Goal: Complete application form

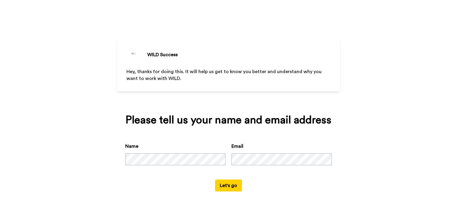
click at [233, 183] on button "Let's go" at bounding box center [228, 186] width 27 height 12
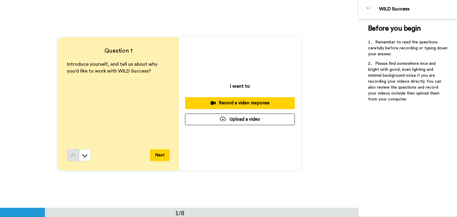
scroll to position [15, 0]
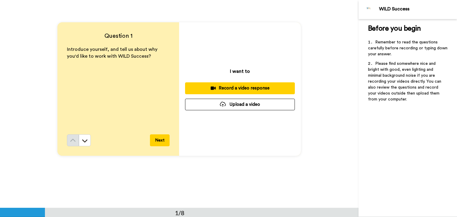
click at [235, 89] on div "Record a video response" at bounding box center [240, 88] width 100 height 6
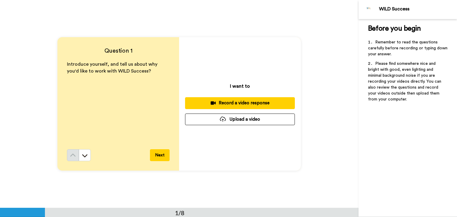
click at [232, 104] on div "Record a video response" at bounding box center [240, 103] width 100 height 6
drag, startPoint x: 0, startPoint y: 0, endPoint x: 243, endPoint y: 99, distance: 262.1
click at [243, 99] on button "Record a video response" at bounding box center [240, 103] width 110 height 12
click at [232, 106] on div "Record a video response" at bounding box center [240, 103] width 100 height 6
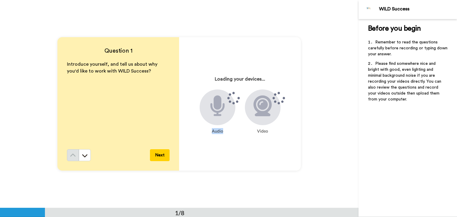
click at [232, 106] on div at bounding box center [218, 108] width 36 height 36
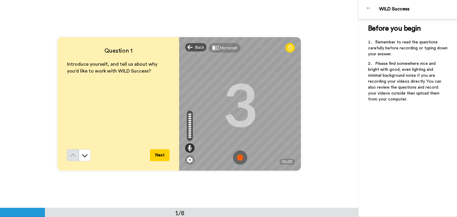
click at [239, 162] on img at bounding box center [240, 158] width 14 height 14
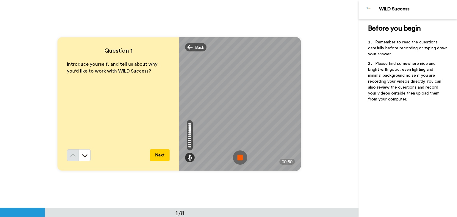
click at [239, 158] on img at bounding box center [240, 158] width 14 height 14
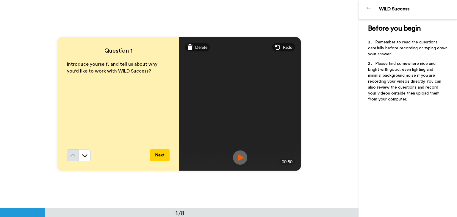
click at [160, 157] on button "Next" at bounding box center [160, 155] width 20 height 12
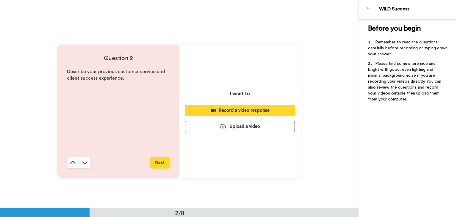
scroll to position [208, 0]
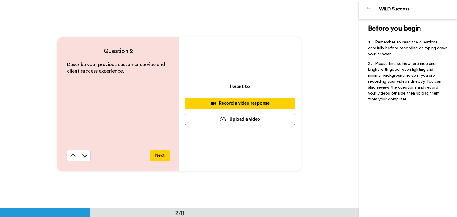
click at [221, 100] on div "Record a video response" at bounding box center [240, 103] width 100 height 6
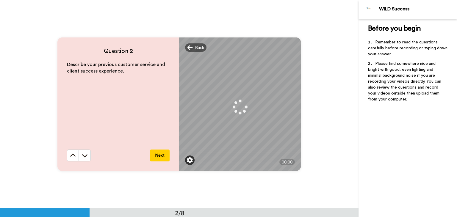
click at [185, 160] on div at bounding box center [190, 161] width 10 height 10
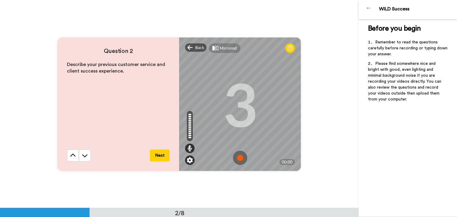
click at [185, 159] on div at bounding box center [190, 161] width 10 height 10
click at [190, 161] on img at bounding box center [190, 160] width 6 height 6
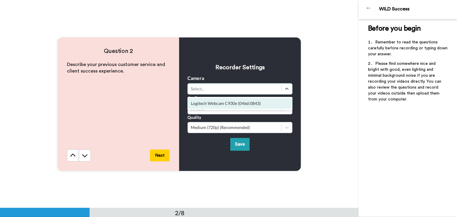
click at [210, 88] on div "Select..." at bounding box center [235, 89] width 88 height 6
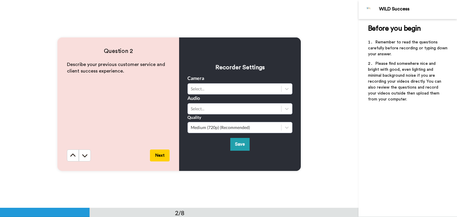
click at [225, 80] on div "Camera Select..." at bounding box center [240, 85] width 105 height 20
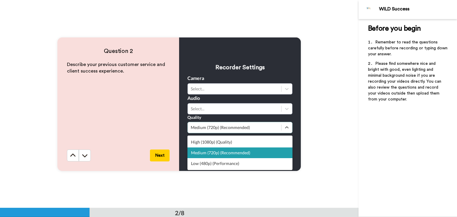
click at [203, 128] on div "Medium (720p) (Recommended)" at bounding box center [235, 128] width 88 height 6
click at [204, 141] on div "High (1080p) (Quality)" at bounding box center [240, 142] width 105 height 11
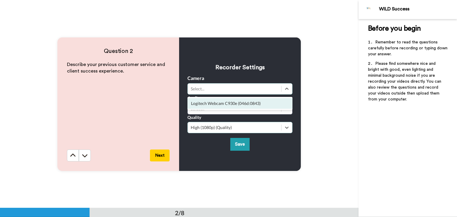
click at [217, 90] on div "Select..." at bounding box center [235, 89] width 88 height 6
click at [208, 100] on div "Logitech Webcam C930e (046d:0843)" at bounding box center [240, 103] width 105 height 11
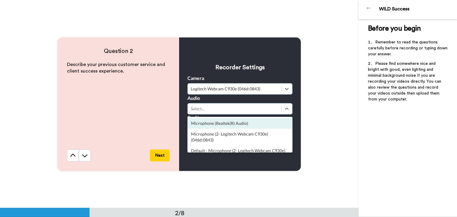
click at [208, 111] on div "Select..." at bounding box center [235, 109] width 88 height 6
drag, startPoint x: 206, startPoint y: 134, endPoint x: 208, endPoint y: 123, distance: 11.2
click at [208, 123] on div "Microphone (Realtek(R) Audio) Microphone (2- Logitech Webcam C930e) (046d:0843)…" at bounding box center [240, 135] width 105 height 36
click at [208, 123] on div "Microphone (Realtek(R) Audio)" at bounding box center [240, 123] width 105 height 11
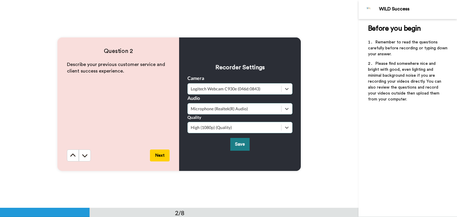
click at [235, 143] on button "Save" at bounding box center [239, 144] width 19 height 13
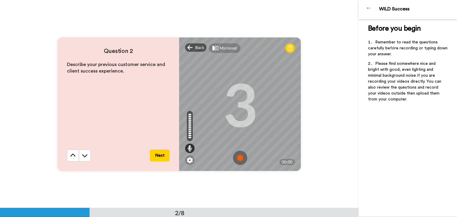
click at [236, 158] on img at bounding box center [240, 158] width 14 height 14
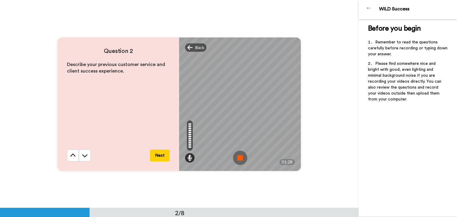
click at [234, 156] on img at bounding box center [240, 158] width 14 height 14
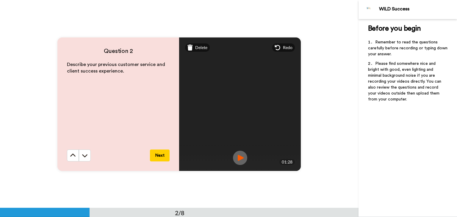
click at [164, 152] on button "Next" at bounding box center [160, 156] width 20 height 12
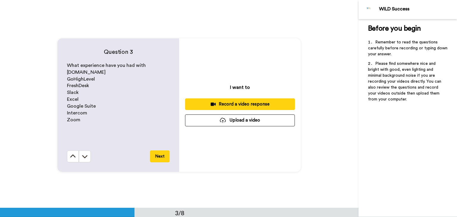
scroll to position [416, 0]
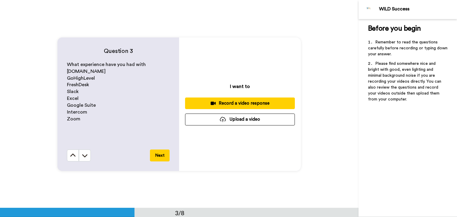
click at [238, 101] on div "Record a video response" at bounding box center [240, 103] width 100 height 6
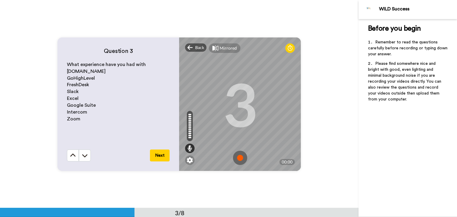
click at [239, 159] on img at bounding box center [240, 158] width 14 height 14
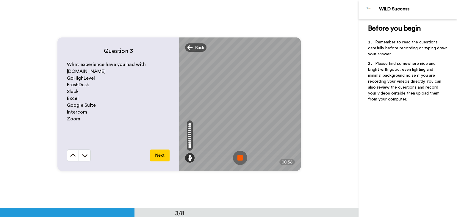
click at [240, 160] on img at bounding box center [240, 158] width 14 height 14
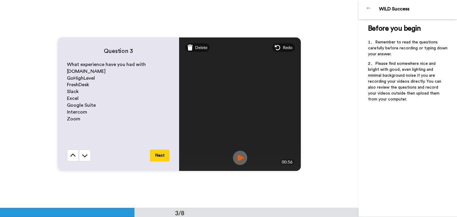
click at [162, 152] on button "Next" at bounding box center [160, 156] width 20 height 12
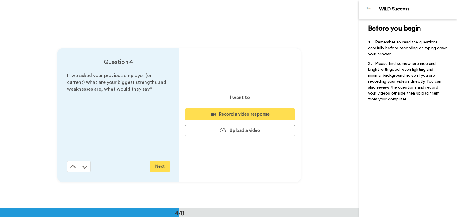
scroll to position [624, 0]
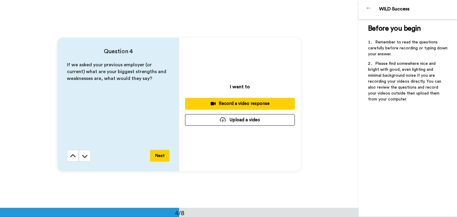
click at [238, 103] on div "Record a video response" at bounding box center [240, 104] width 100 height 6
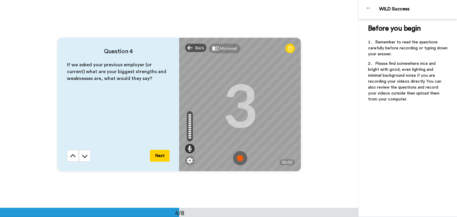
click at [238, 159] on img at bounding box center [240, 158] width 14 height 14
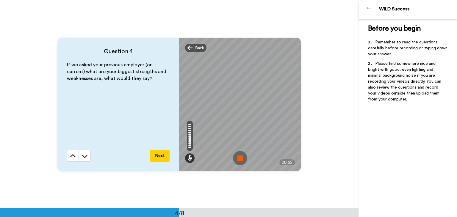
click at [233, 159] on img at bounding box center [240, 158] width 14 height 14
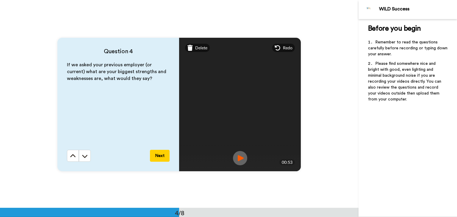
click at [160, 155] on button "Next" at bounding box center [160, 156] width 20 height 12
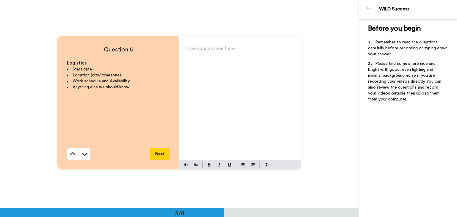
scroll to position [840, 0]
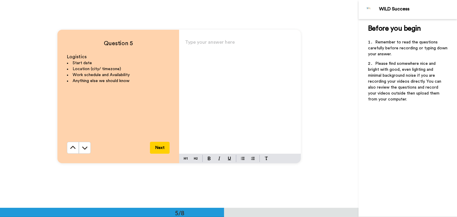
click at [206, 75] on div "Type your answer here ﻿" at bounding box center [240, 96] width 122 height 116
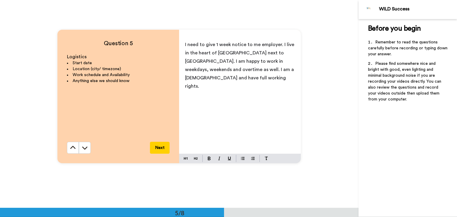
click at [157, 148] on button "Next" at bounding box center [160, 148] width 20 height 12
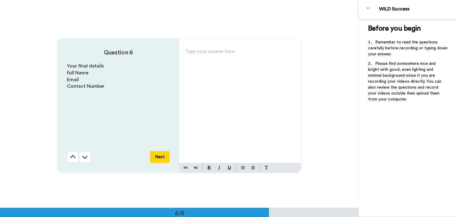
scroll to position [1040, 0]
click at [220, 79] on div "Type your answer here ﻿" at bounding box center [240, 104] width 122 height 116
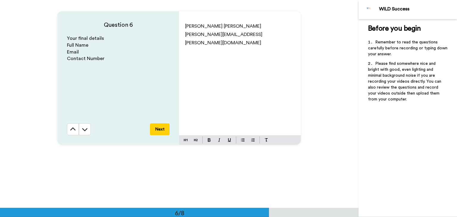
scroll to position [1058, 0]
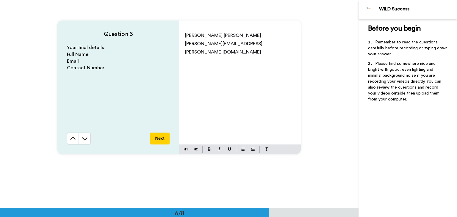
click at [216, 71] on div "Satwik Kumar Mekapothula satwik.mekapothula@gmail.com" at bounding box center [240, 87] width 122 height 116
click at [254, 45] on p "satwik.mekapothula@gmail.com" at bounding box center [240, 48] width 110 height 17
click at [151, 138] on button "Next" at bounding box center [160, 139] width 20 height 12
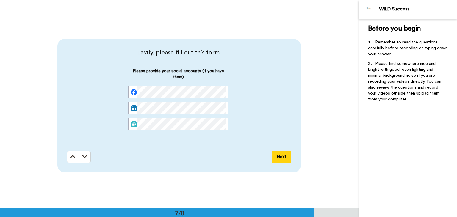
scroll to position [1248, 0]
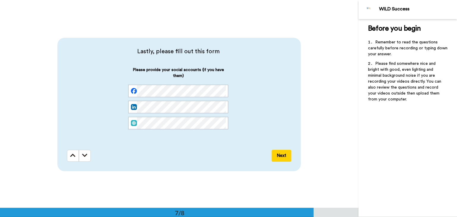
click at [284, 159] on button "Next" at bounding box center [282, 156] width 20 height 12
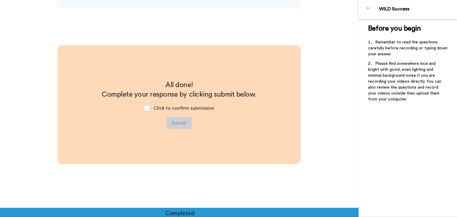
scroll to position [1412, 0]
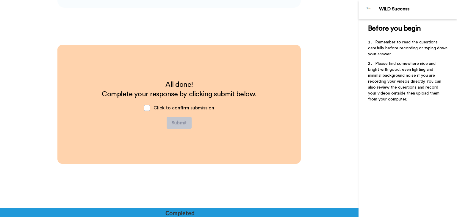
click at [147, 110] on div "Click to confirm submission" at bounding box center [179, 108] width 80 height 18
click at [146, 107] on span at bounding box center [147, 108] width 6 height 6
click at [174, 122] on button "Submit" at bounding box center [179, 123] width 25 height 12
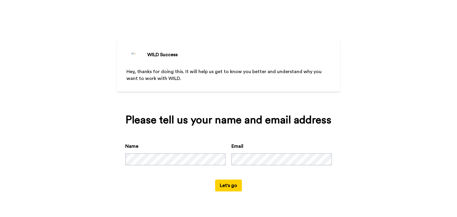
click at [235, 182] on button "Let's go" at bounding box center [228, 186] width 27 height 12
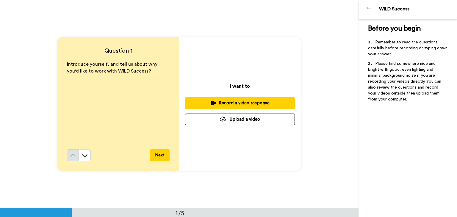
click at [221, 103] on div "Record a video response" at bounding box center [240, 103] width 100 height 6
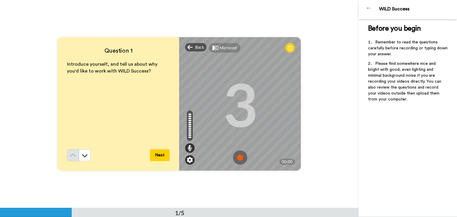
click at [191, 159] on img at bounding box center [190, 160] width 6 height 6
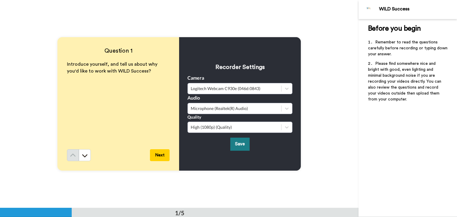
click at [236, 145] on button "Save" at bounding box center [239, 144] width 19 height 13
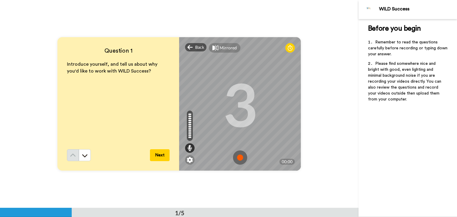
click at [239, 156] on img at bounding box center [240, 158] width 14 height 14
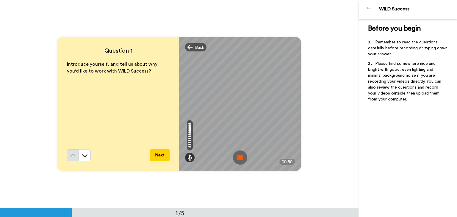
click at [236, 156] on img at bounding box center [240, 158] width 14 height 14
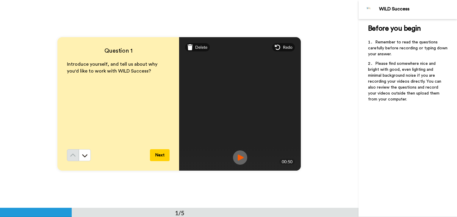
click at [237, 155] on img at bounding box center [240, 158] width 14 height 14
click at [162, 153] on button "Next" at bounding box center [160, 155] width 20 height 12
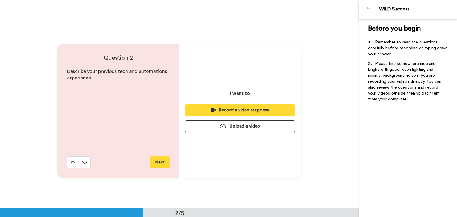
scroll to position [208, 0]
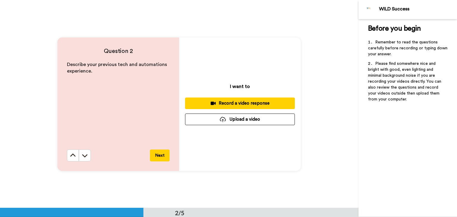
click at [238, 101] on div "Record a video response" at bounding box center [240, 103] width 100 height 6
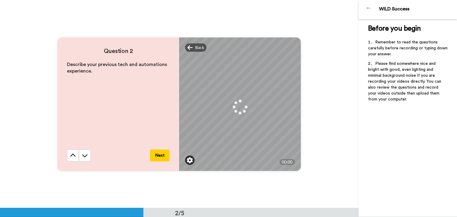
click at [188, 162] on img at bounding box center [190, 160] width 6 height 6
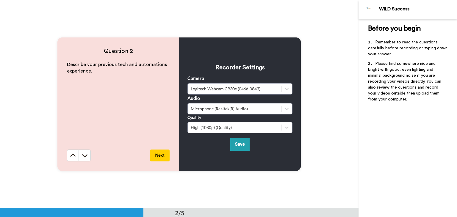
click at [188, 162] on div "Recorder Settings Camera Logitech Webcam C930e (046d:0843) Audio Microphone (Re…" at bounding box center [240, 105] width 122 height 134
click at [238, 147] on button "Save" at bounding box center [239, 144] width 19 height 13
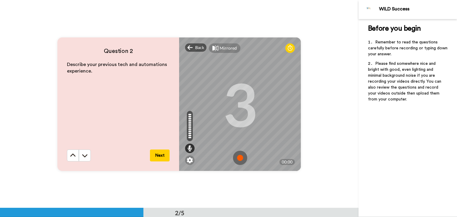
click at [239, 157] on img at bounding box center [240, 158] width 14 height 14
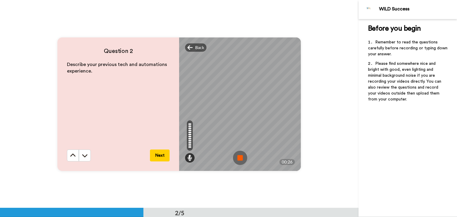
click at [239, 157] on img at bounding box center [240, 158] width 14 height 14
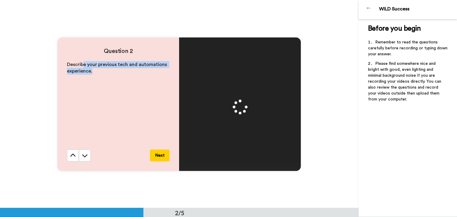
drag, startPoint x: 82, startPoint y: 67, endPoint x: 121, endPoint y: 83, distance: 41.7
click at [121, 83] on div "Describe your previous tech and automations experience." at bounding box center [118, 105] width 103 height 88
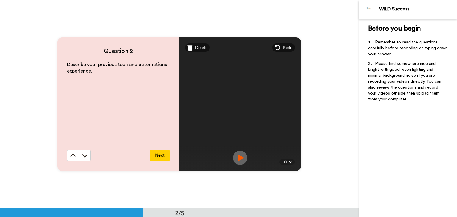
click at [161, 157] on button "Next" at bounding box center [160, 156] width 20 height 12
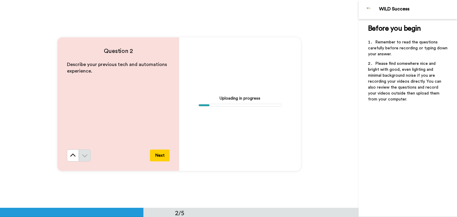
click at [397, 113] on div "Before you begin ﻿ Remember to read the questions carefully before recording or…" at bounding box center [408, 118] width 99 height 198
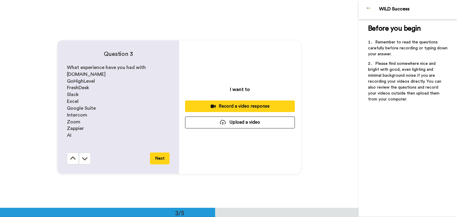
scroll to position [416, 0]
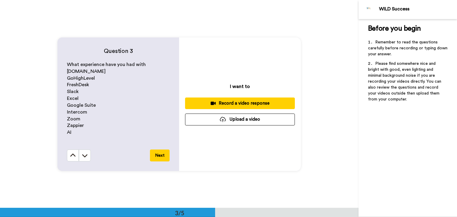
click at [238, 103] on div "Record a video response" at bounding box center [240, 103] width 100 height 6
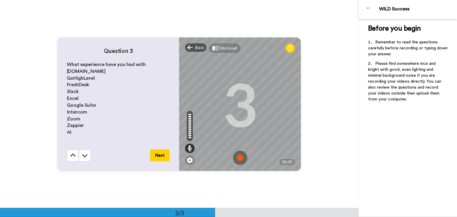
click at [238, 153] on img at bounding box center [240, 158] width 14 height 14
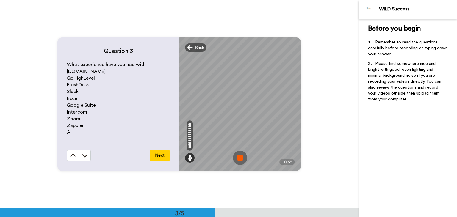
click at [233, 154] on img at bounding box center [240, 158] width 14 height 14
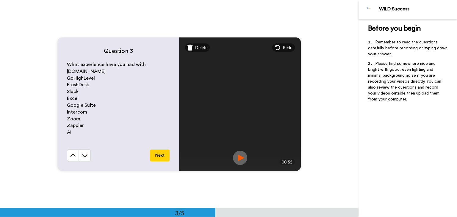
click at [158, 157] on button "Next" at bounding box center [160, 156] width 20 height 12
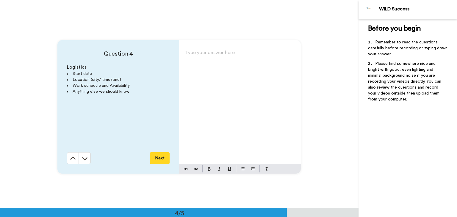
scroll to position [624, 0]
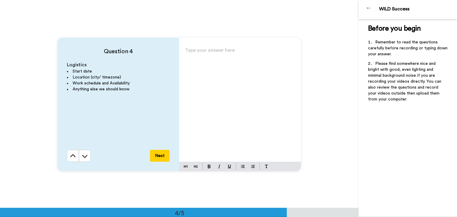
click at [224, 85] on div "Type your answer here ﻿" at bounding box center [240, 104] width 122 height 116
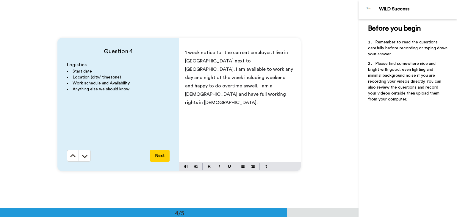
click at [163, 154] on button "Next" at bounding box center [160, 156] width 20 height 12
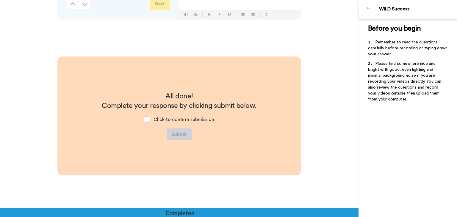
scroll to position [788, 0]
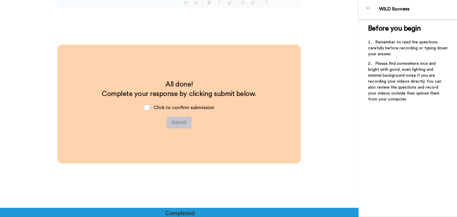
click at [148, 111] on div "Click to confirm submission" at bounding box center [179, 108] width 80 height 18
click at [146, 107] on span at bounding box center [147, 108] width 6 height 6
click at [180, 122] on button "Submit" at bounding box center [179, 123] width 25 height 12
